Goal: Task Accomplishment & Management: Use online tool/utility

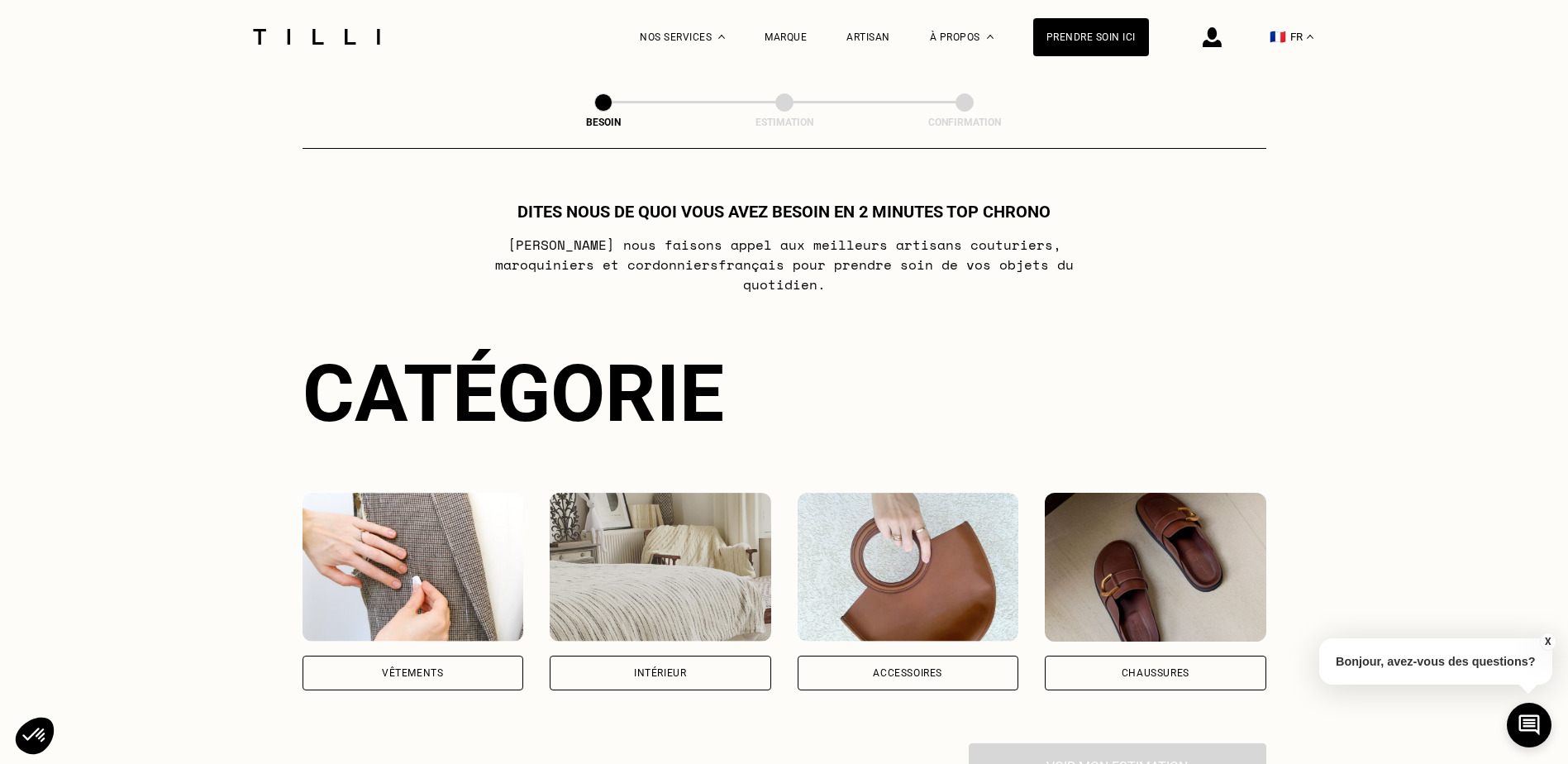
click at [351, 505] on img at bounding box center [413, 567] width 222 height 149
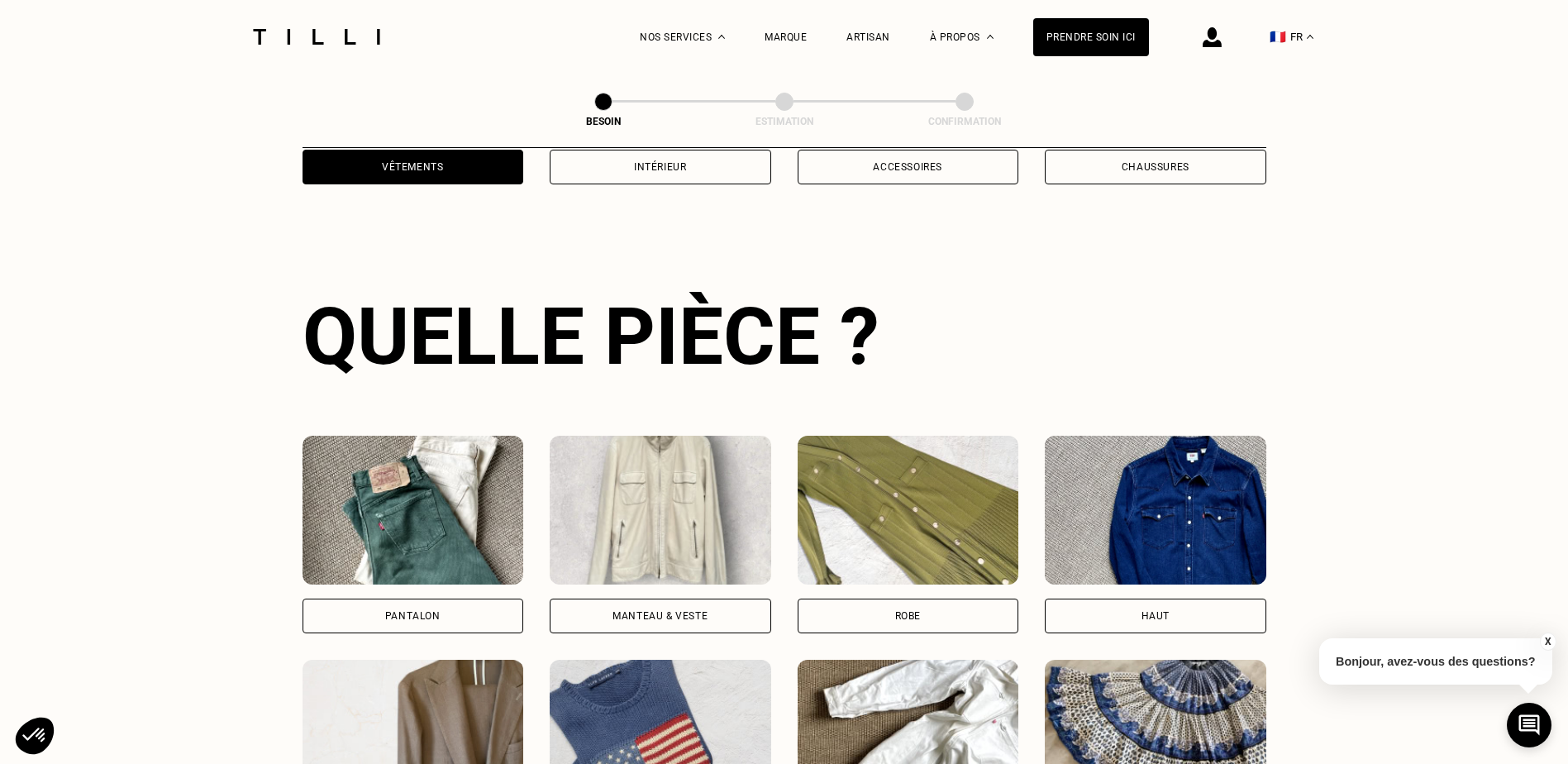
scroll to position [540, 0]
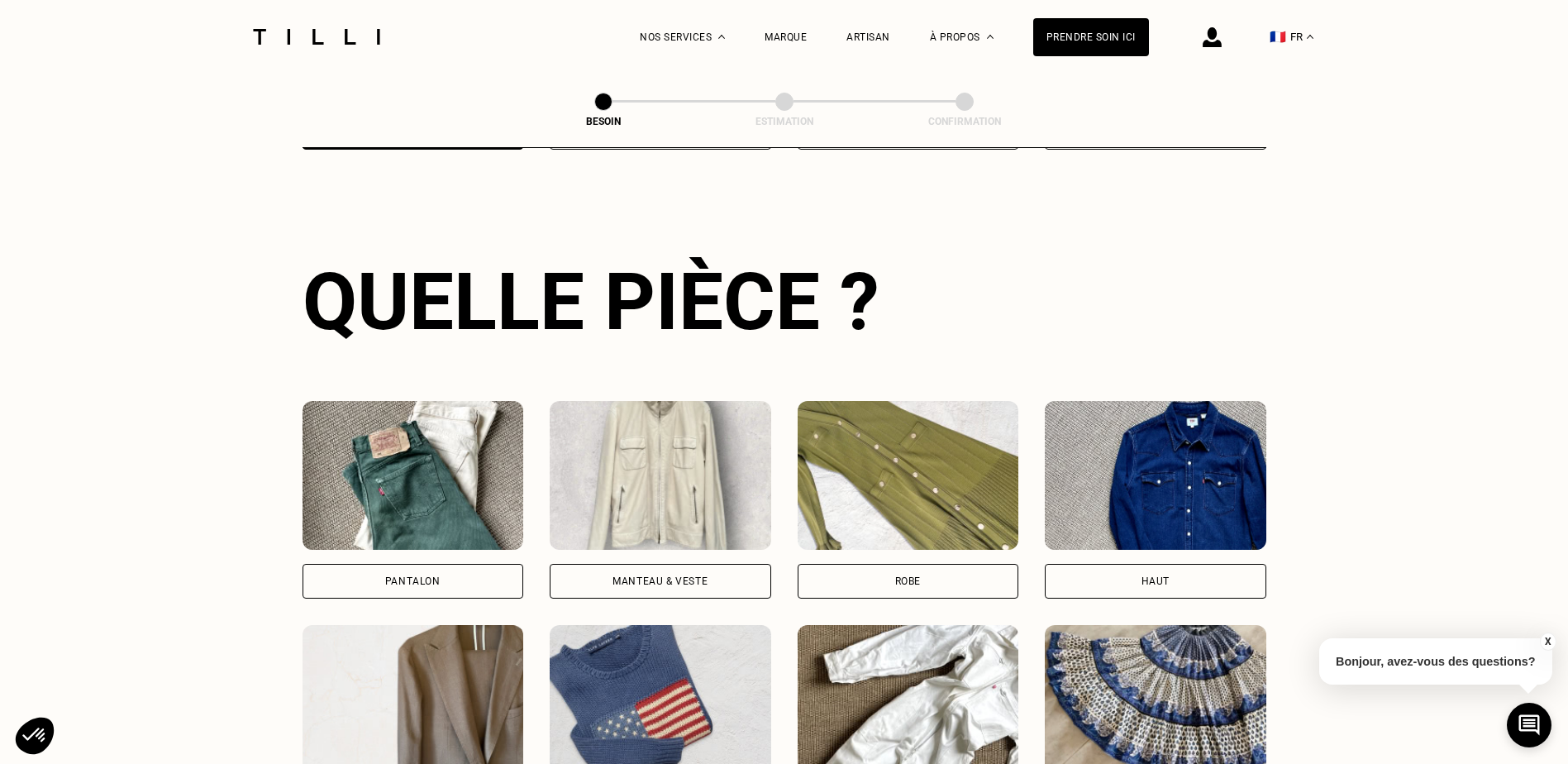
click at [389, 451] on img at bounding box center [413, 475] width 222 height 149
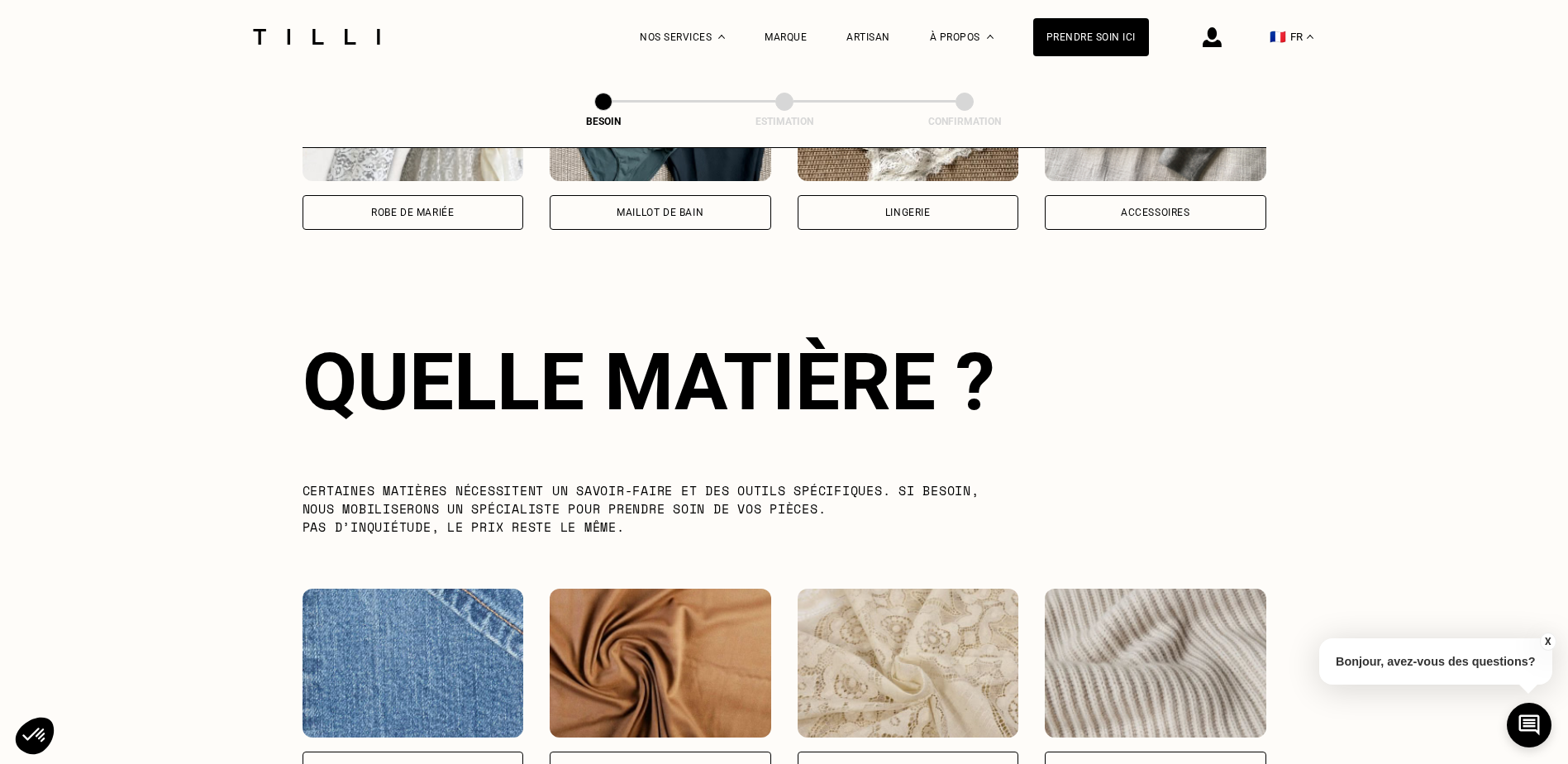
scroll to position [1440, 0]
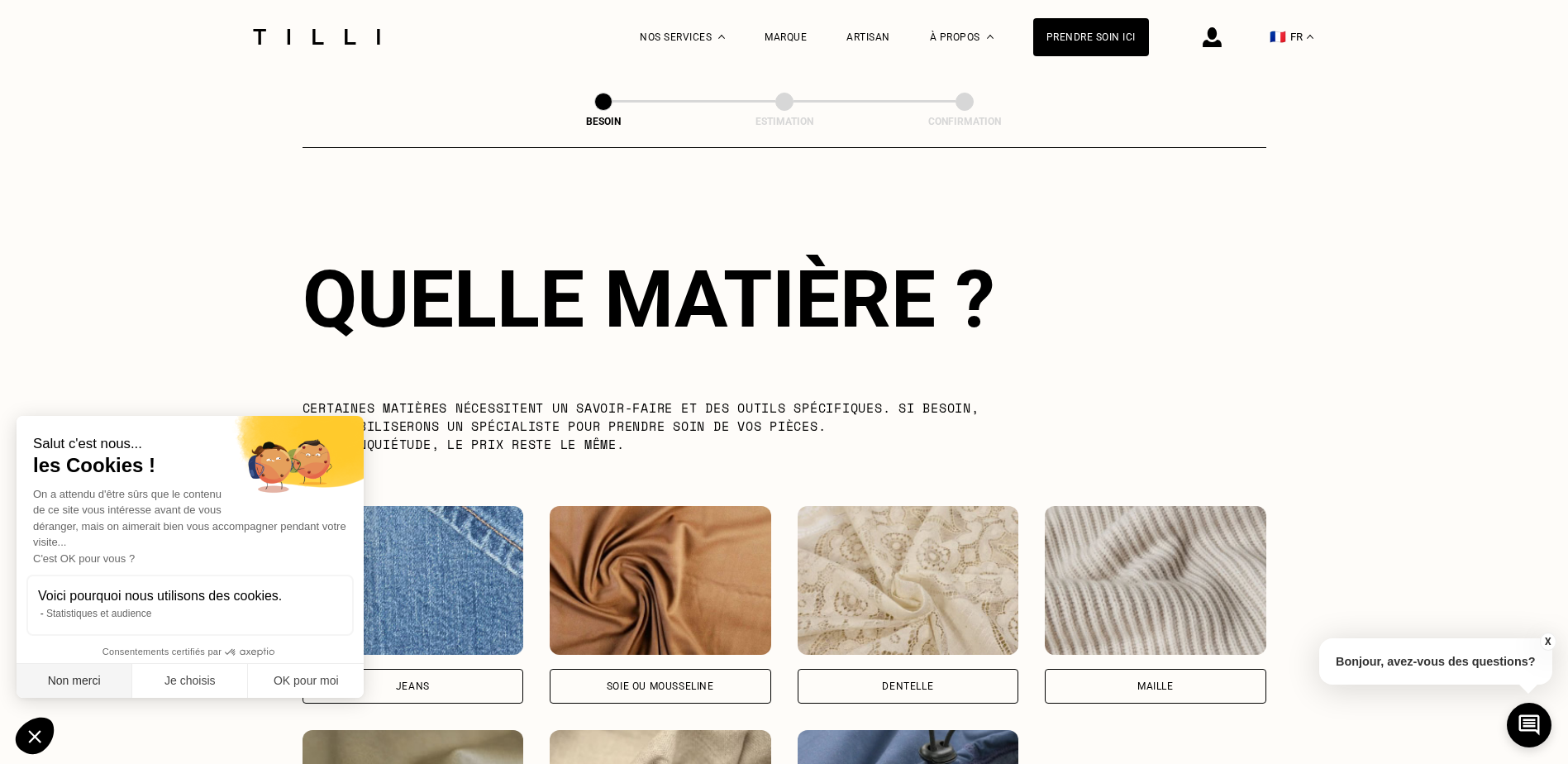
click at [89, 688] on button "Non merci" at bounding box center [73, 681] width 115 height 35
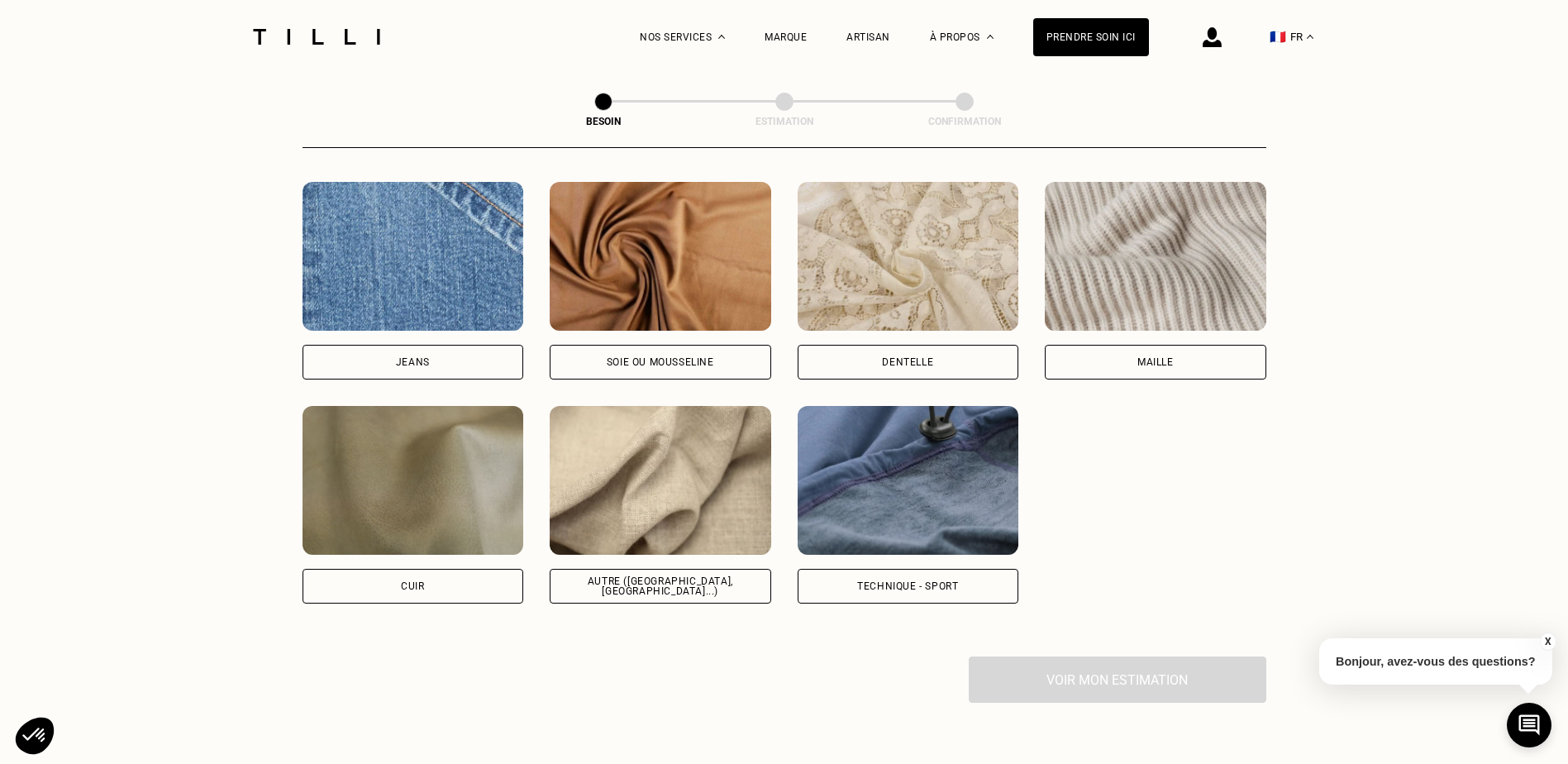
scroll to position [1770, 0]
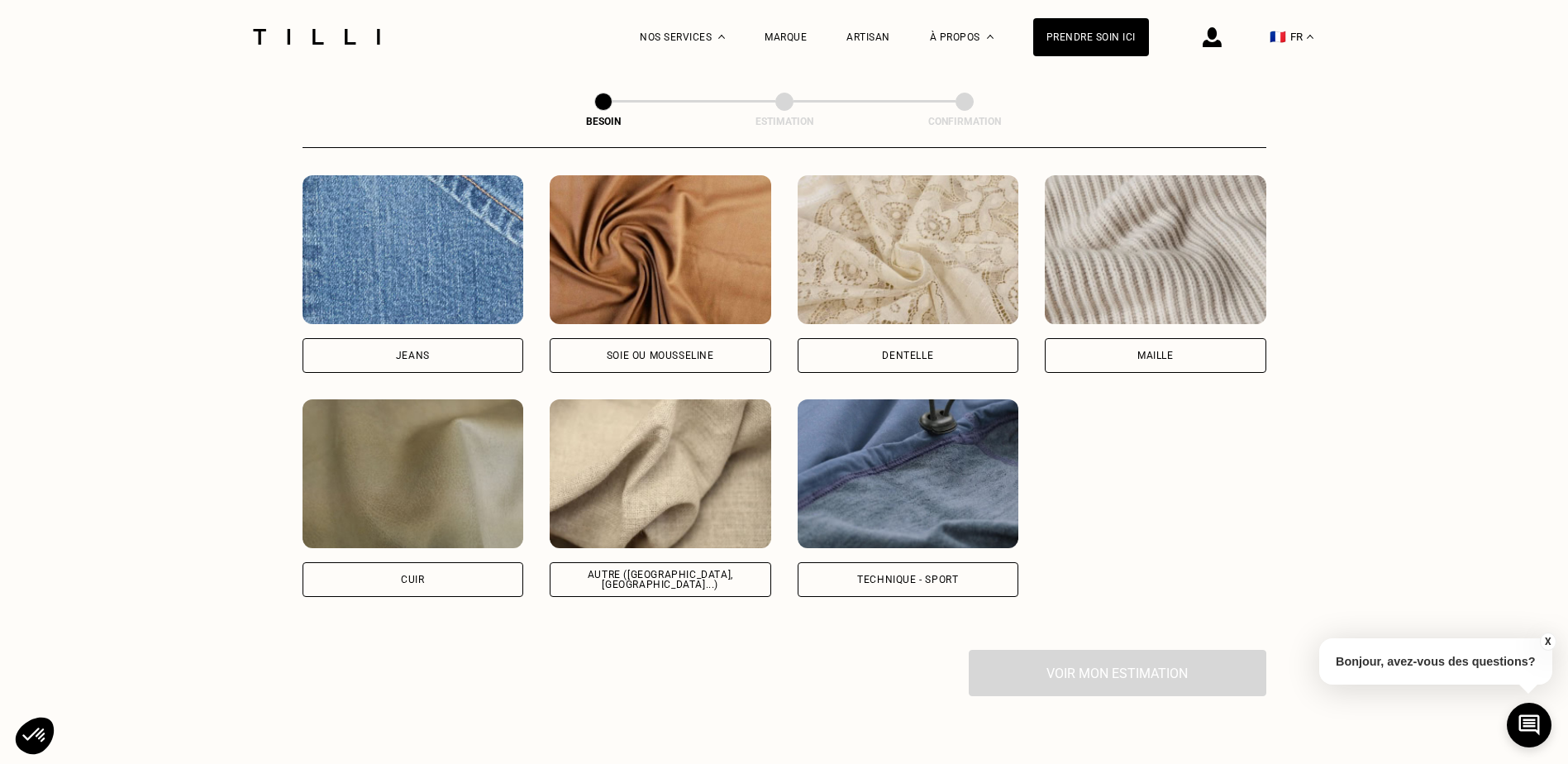
click at [676, 484] on img at bounding box center [660, 473] width 222 height 149
select select "FR"
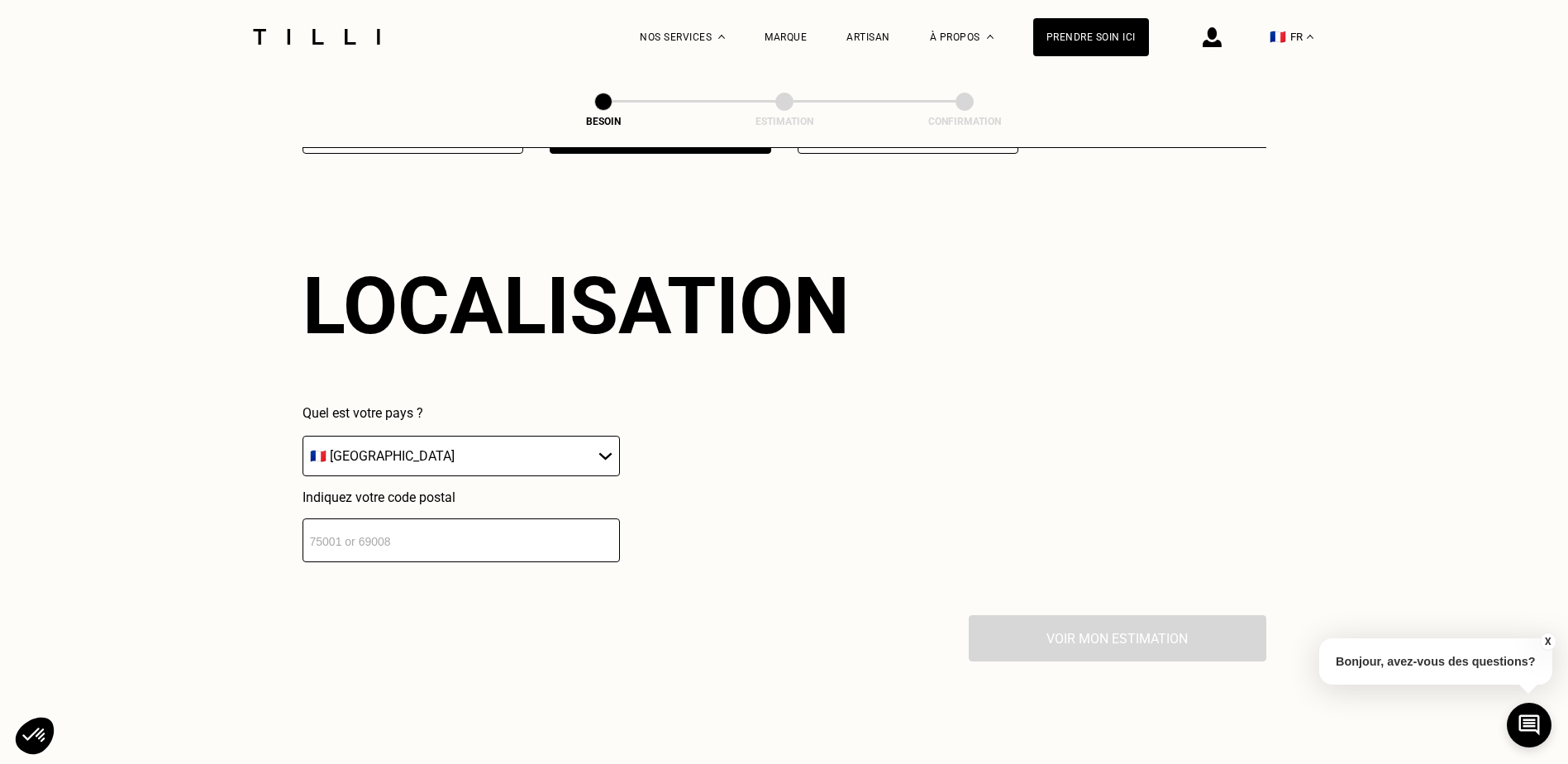
scroll to position [2223, 0]
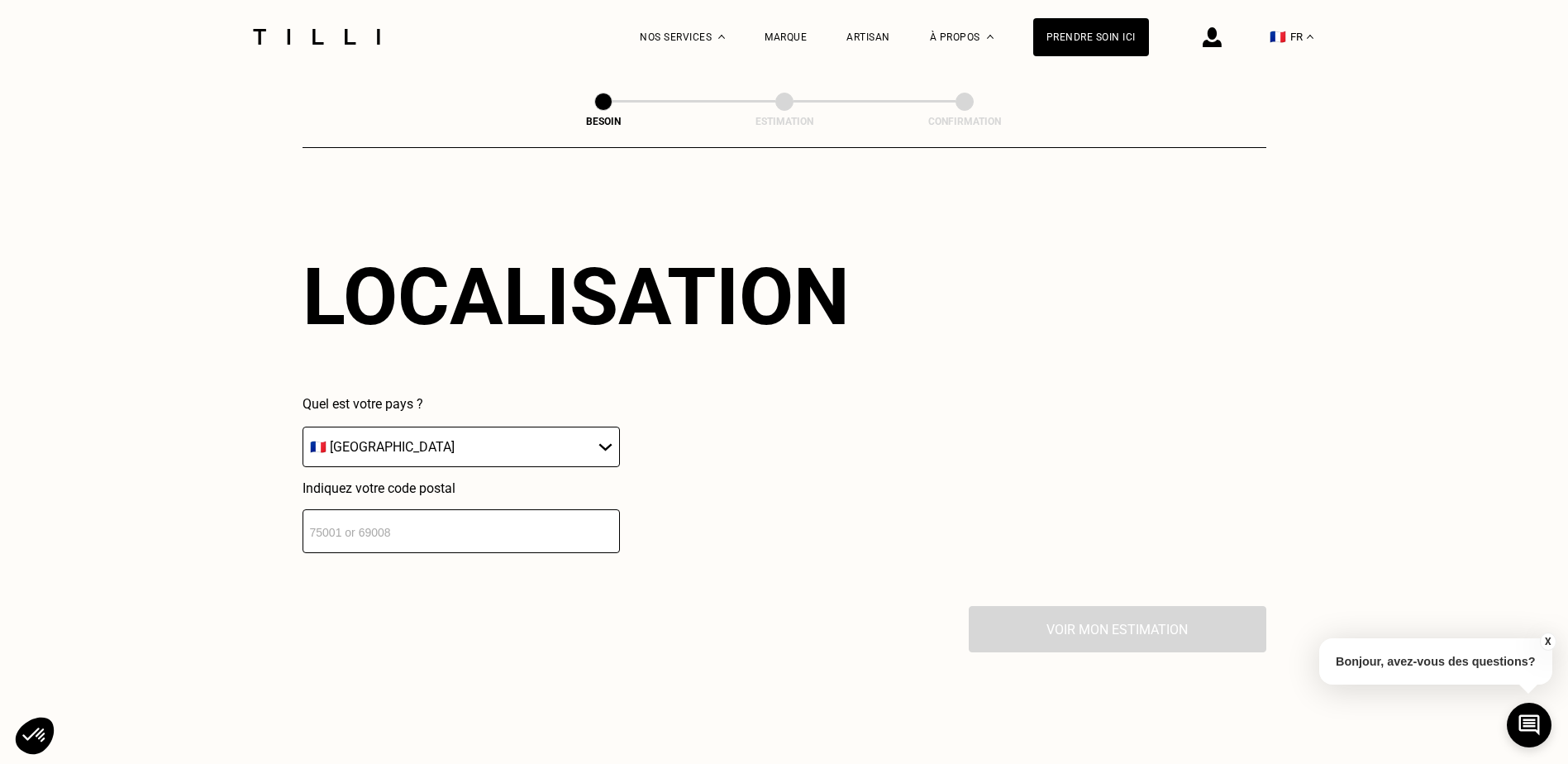
click at [488, 524] on input "number" at bounding box center [461, 531] width 318 height 44
click at [475, 525] on input "number" at bounding box center [461, 531] width 318 height 44
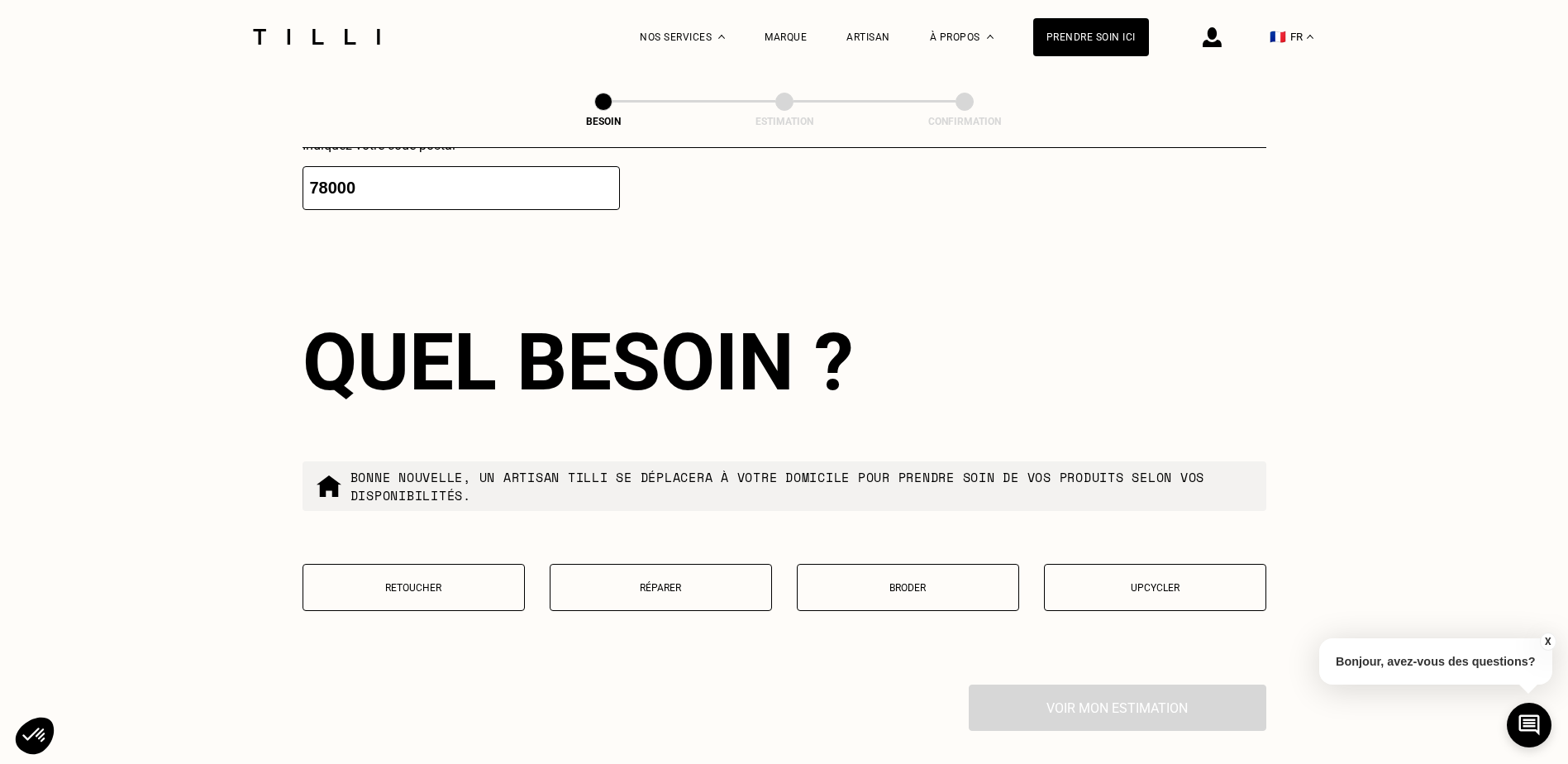
scroll to position [2634, 0]
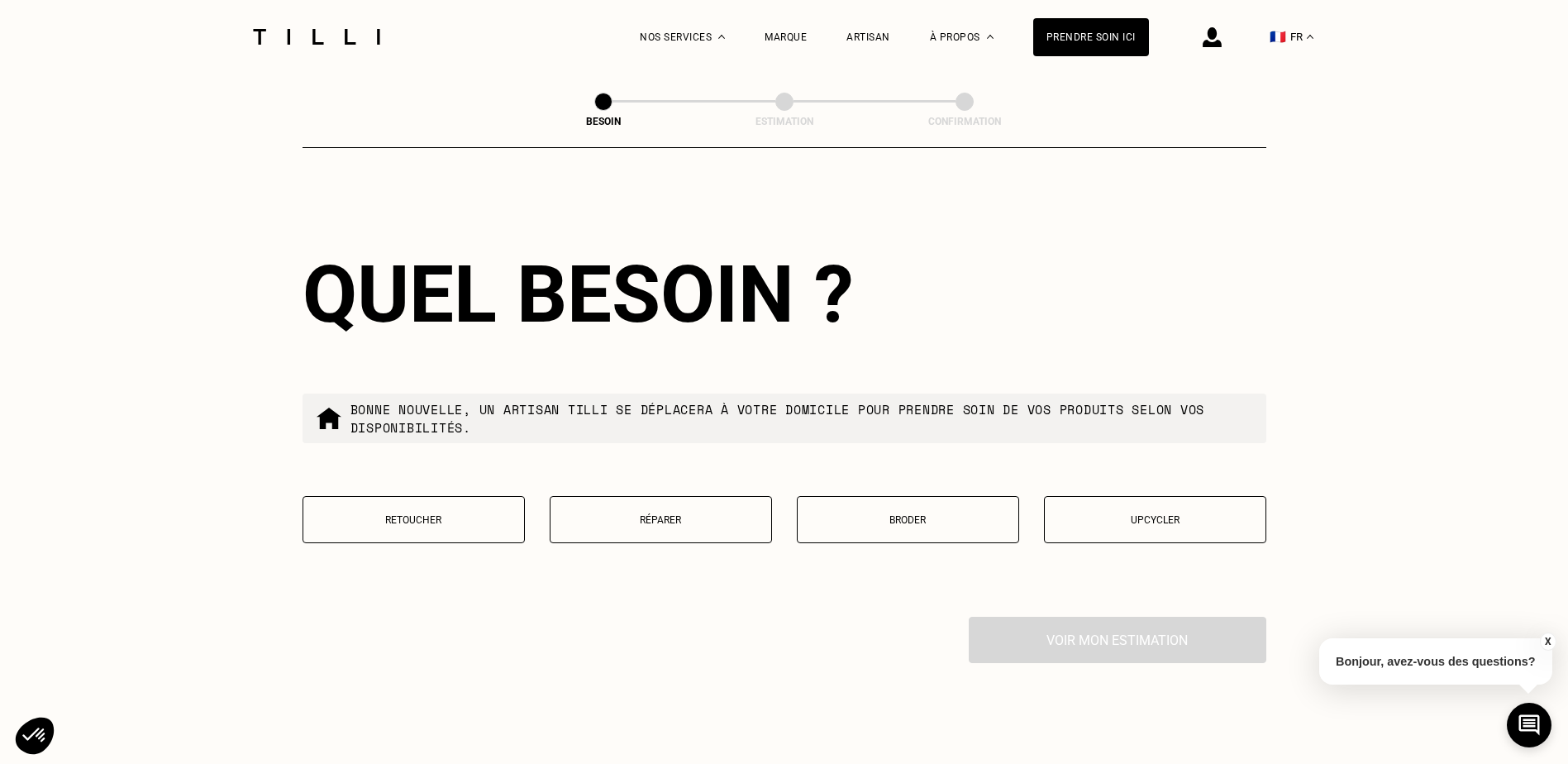
type input "78000"
click at [451, 517] on p "Retoucher" at bounding box center [413, 520] width 204 height 12
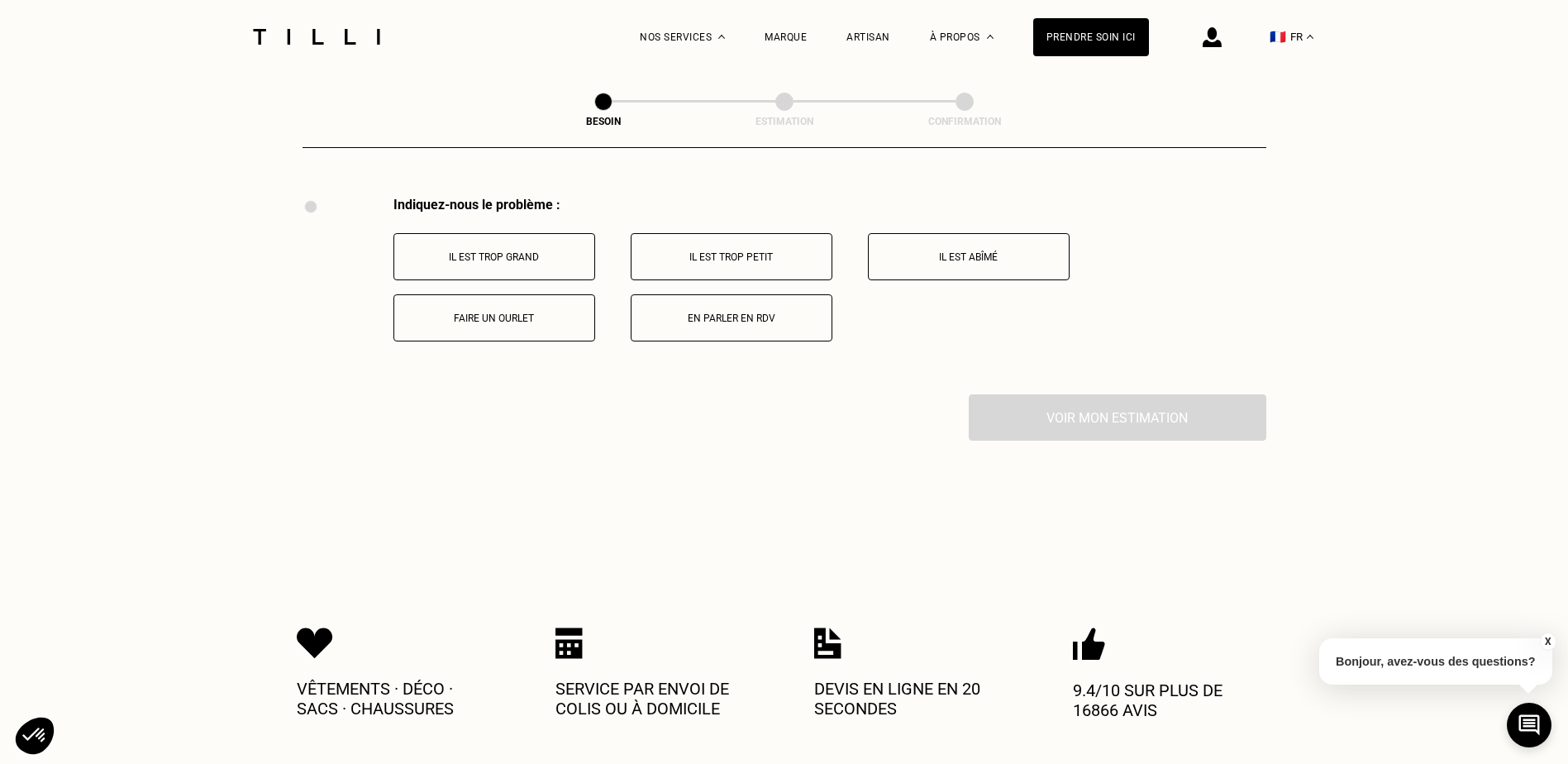
scroll to position [3058, 0]
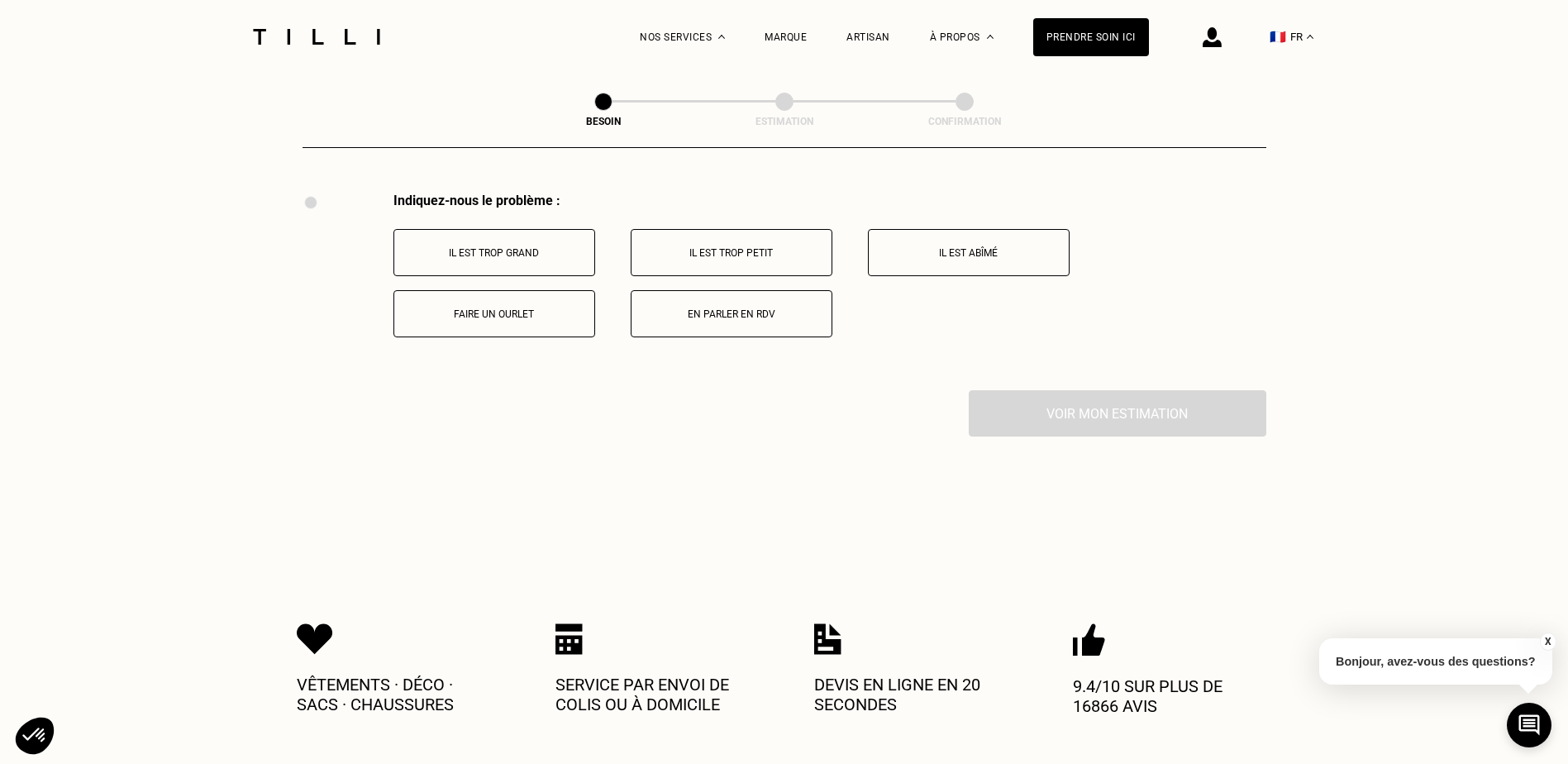
click at [488, 315] on button "Faire un ourlet" at bounding box center [494, 313] width 201 height 47
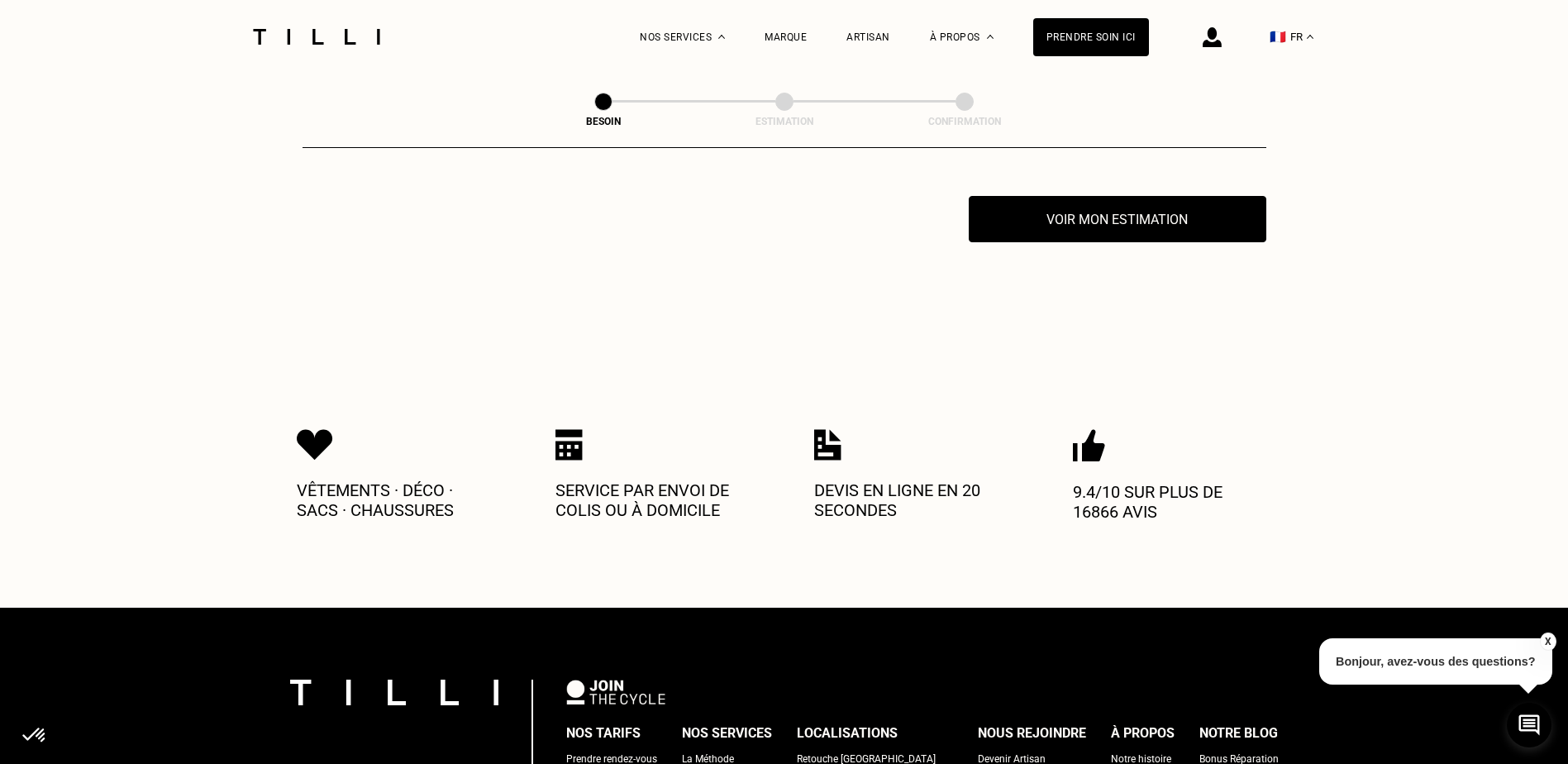
scroll to position [3255, 0]
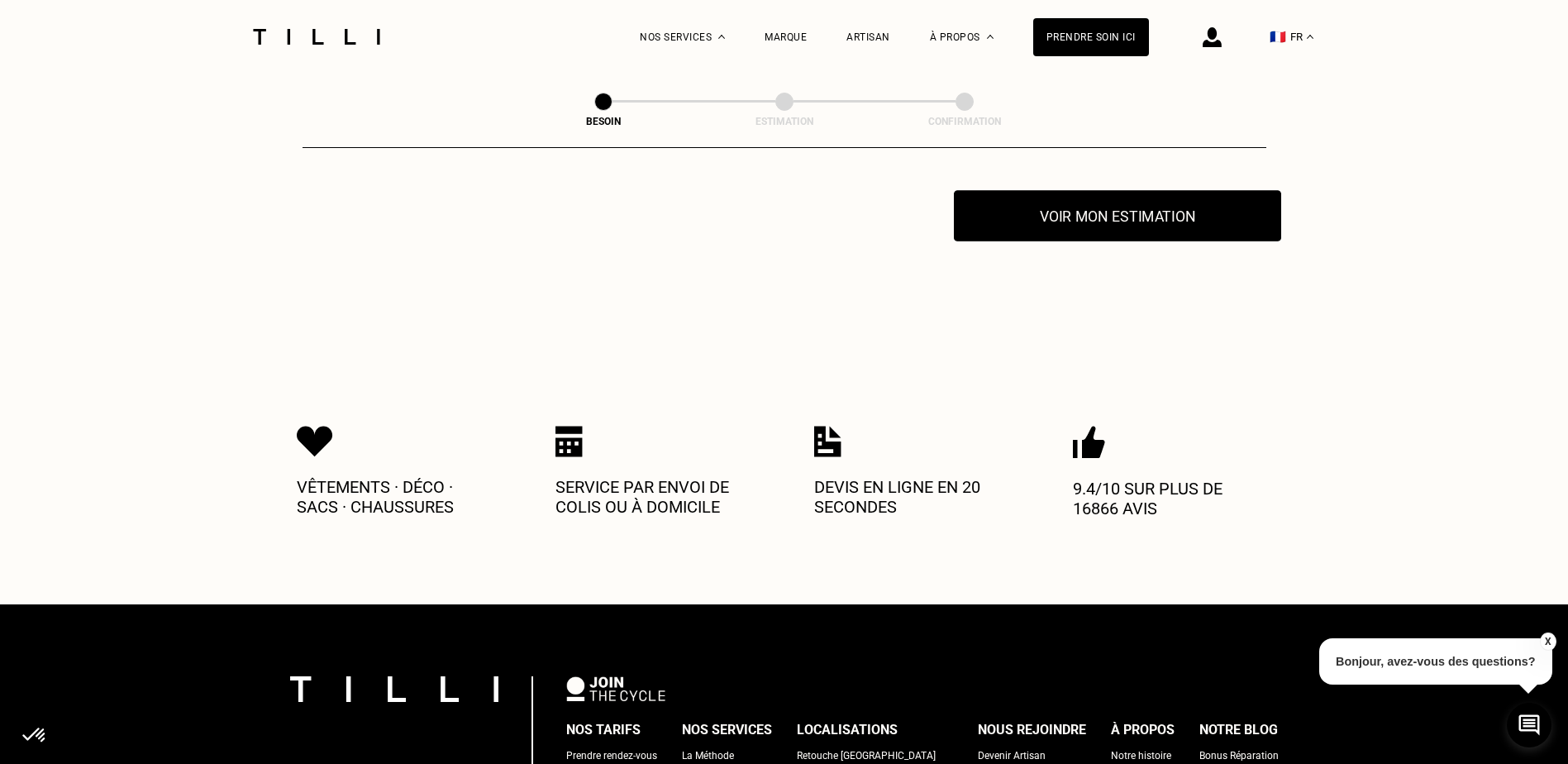
click at [1075, 224] on button "Voir mon estimation" at bounding box center [1117, 216] width 327 height 51
